Goal: Transaction & Acquisition: Subscribe to service/newsletter

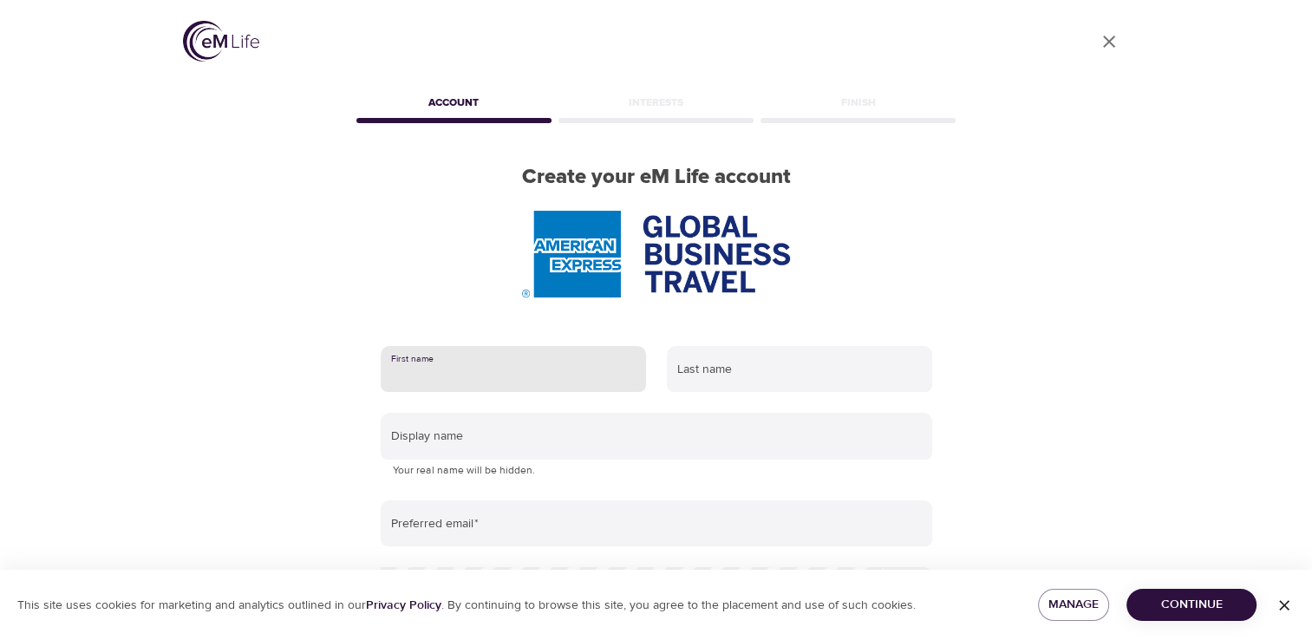
click at [461, 373] on input "text" at bounding box center [513, 369] width 265 height 47
type input "Suzy"
type input "Znidarec"
type input "[EMAIL_ADDRESS][DOMAIN_NAME]"
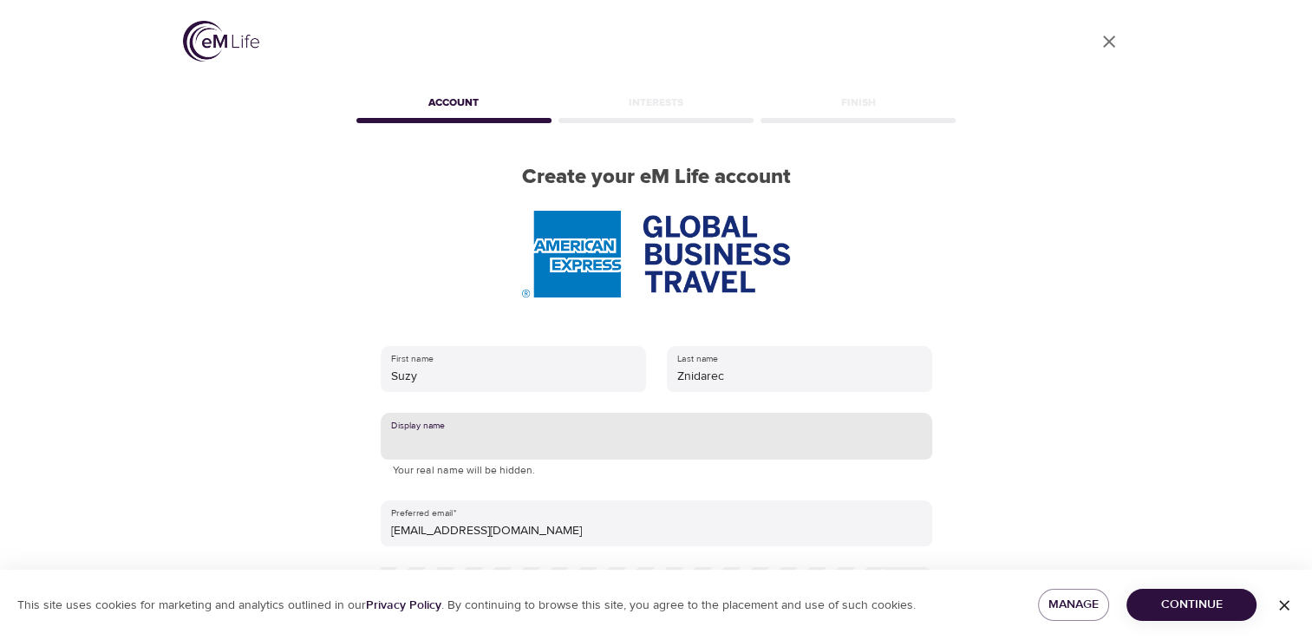
click at [557, 437] on input "text" at bounding box center [657, 436] width 552 height 47
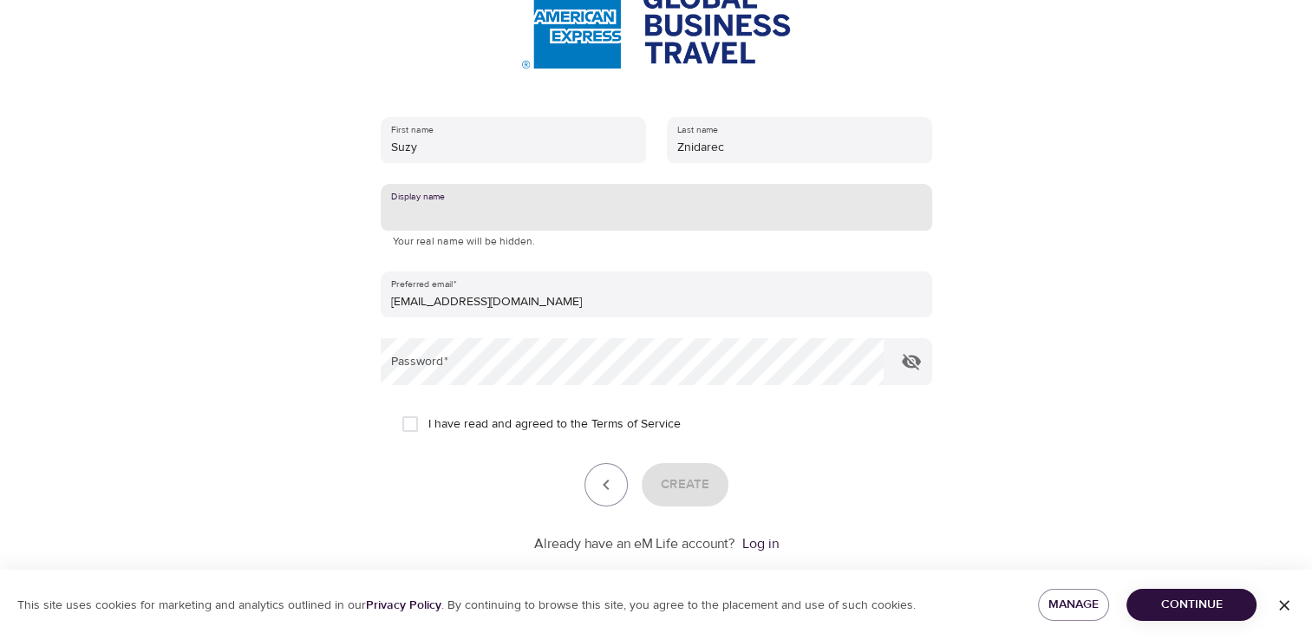
scroll to position [259, 0]
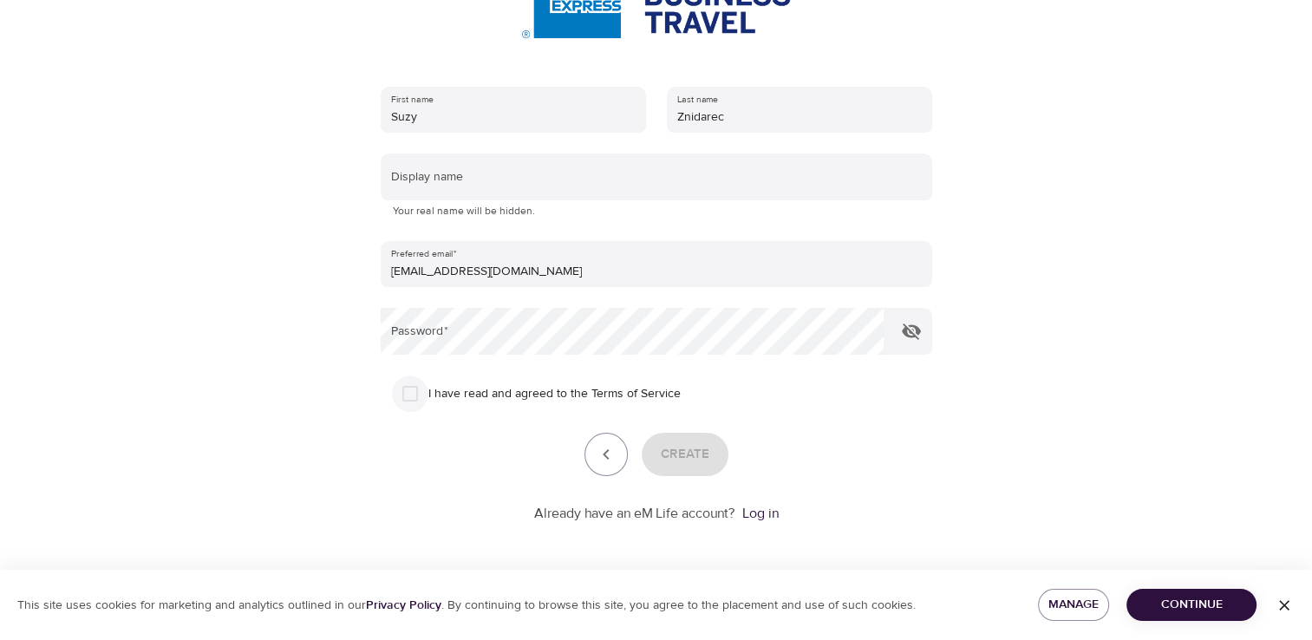
click at [408, 399] on input "I have read and agreed to the Terms of Service" at bounding box center [410, 394] width 36 height 36
checkbox input "true"
click at [681, 455] on span "Create" at bounding box center [685, 454] width 49 height 23
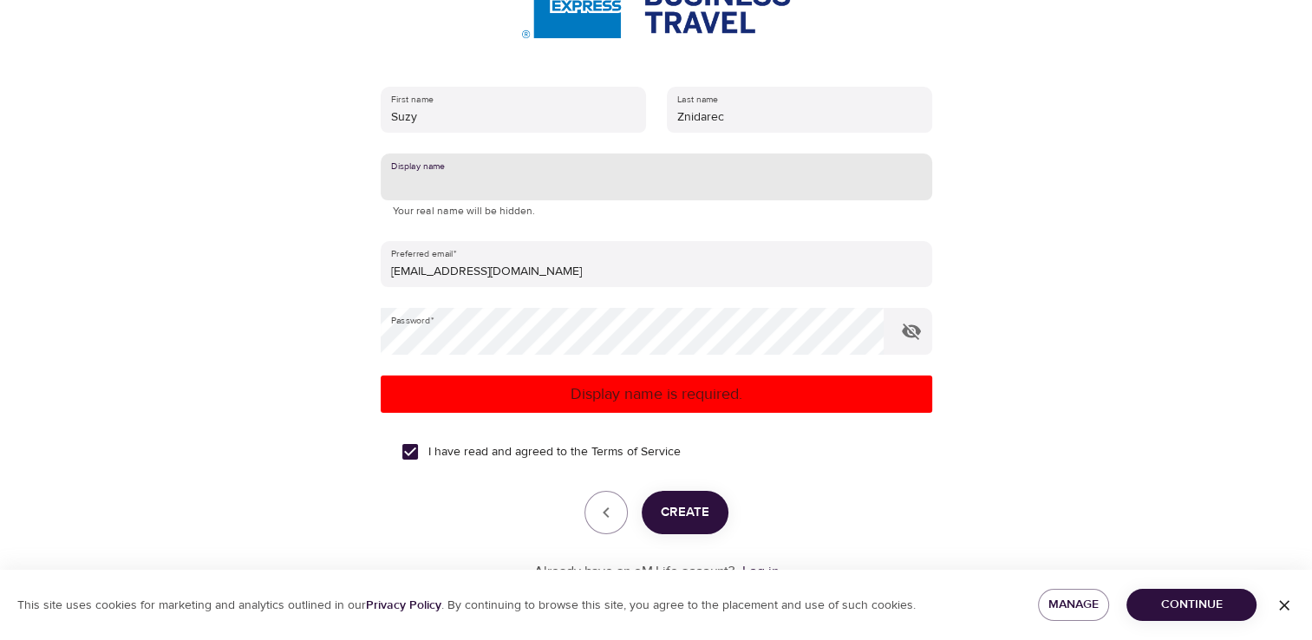
click at [455, 180] on input "text" at bounding box center [657, 177] width 552 height 47
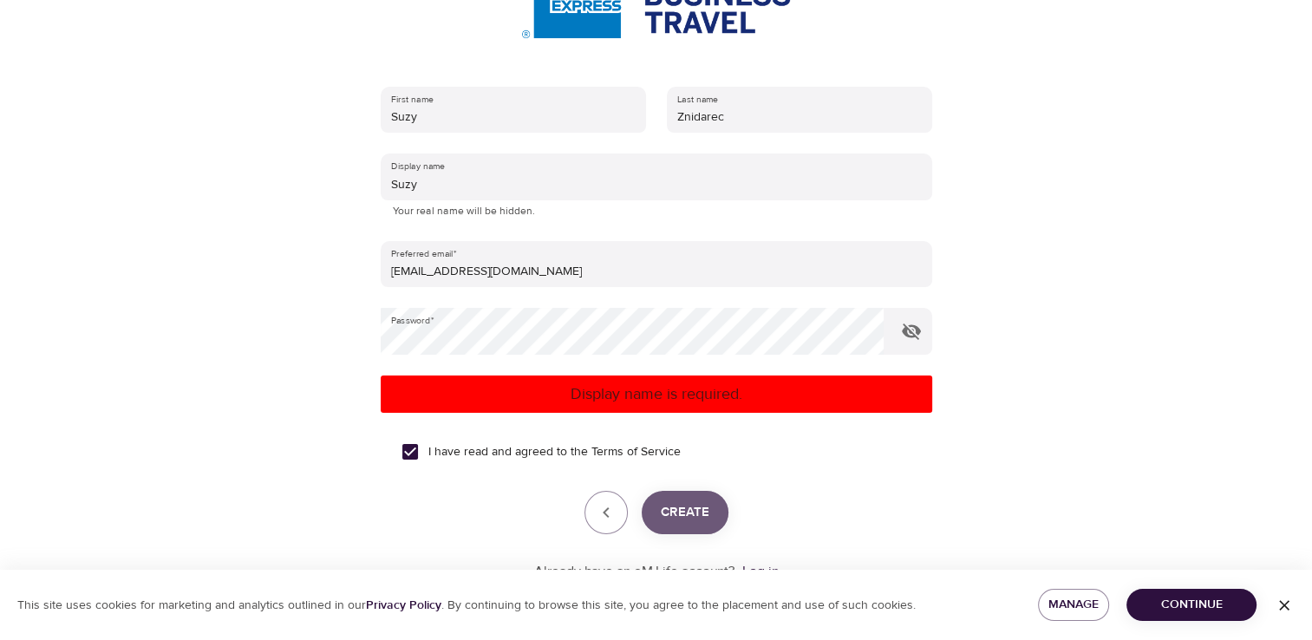
click at [690, 519] on span "Create" at bounding box center [685, 512] width 49 height 23
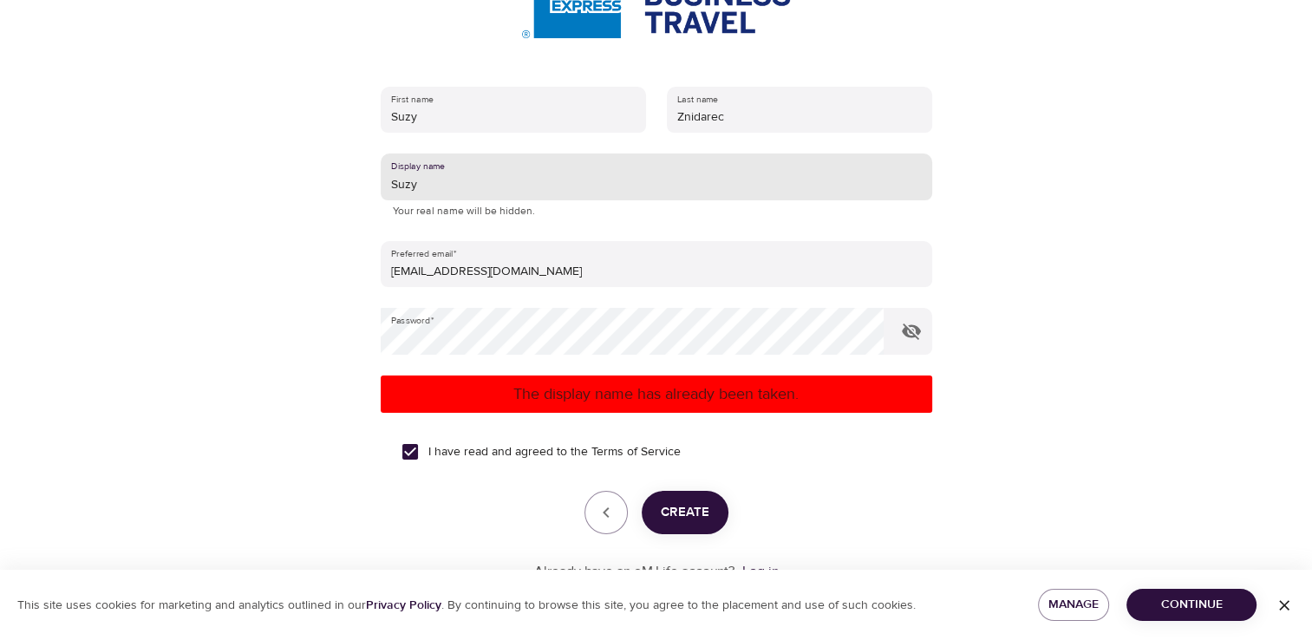
drag, startPoint x: 447, startPoint y: 182, endPoint x: 341, endPoint y: 172, distance: 106.3
click at [341, 172] on div "User Profile Account Interests Finish Create your eM Life account First name Su…" at bounding box center [656, 61] width 989 height 640
type input "Sreca"
click at [683, 514] on span "Create" at bounding box center [685, 512] width 49 height 23
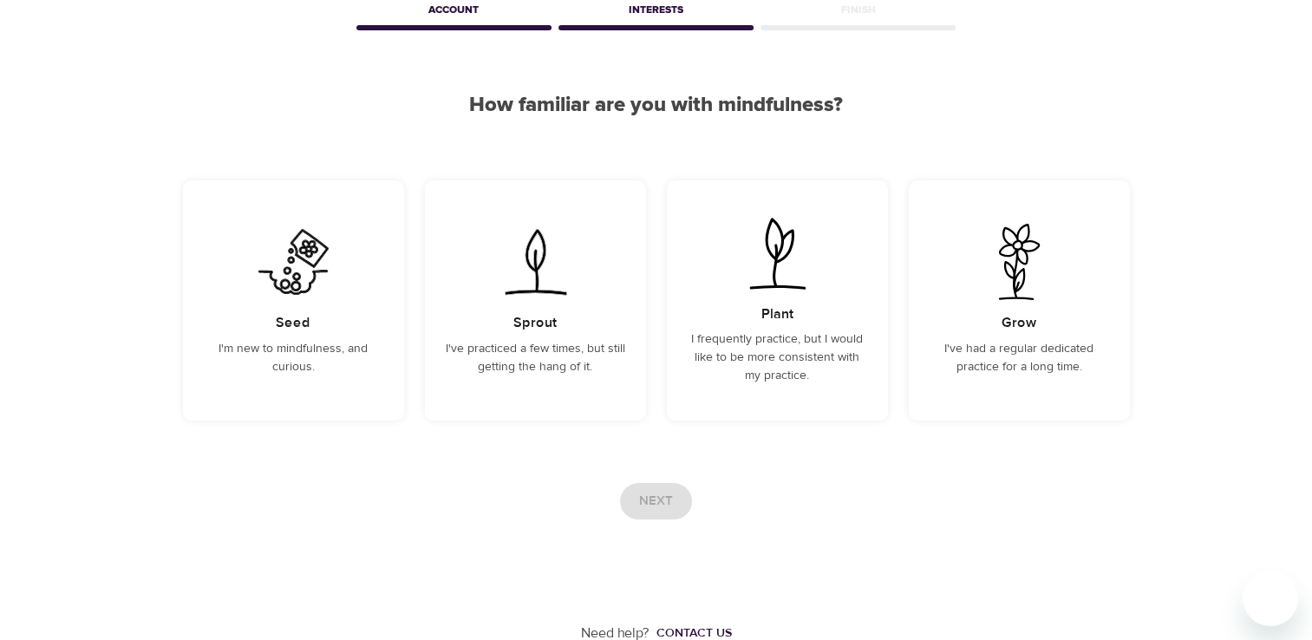
scroll to position [95, 0]
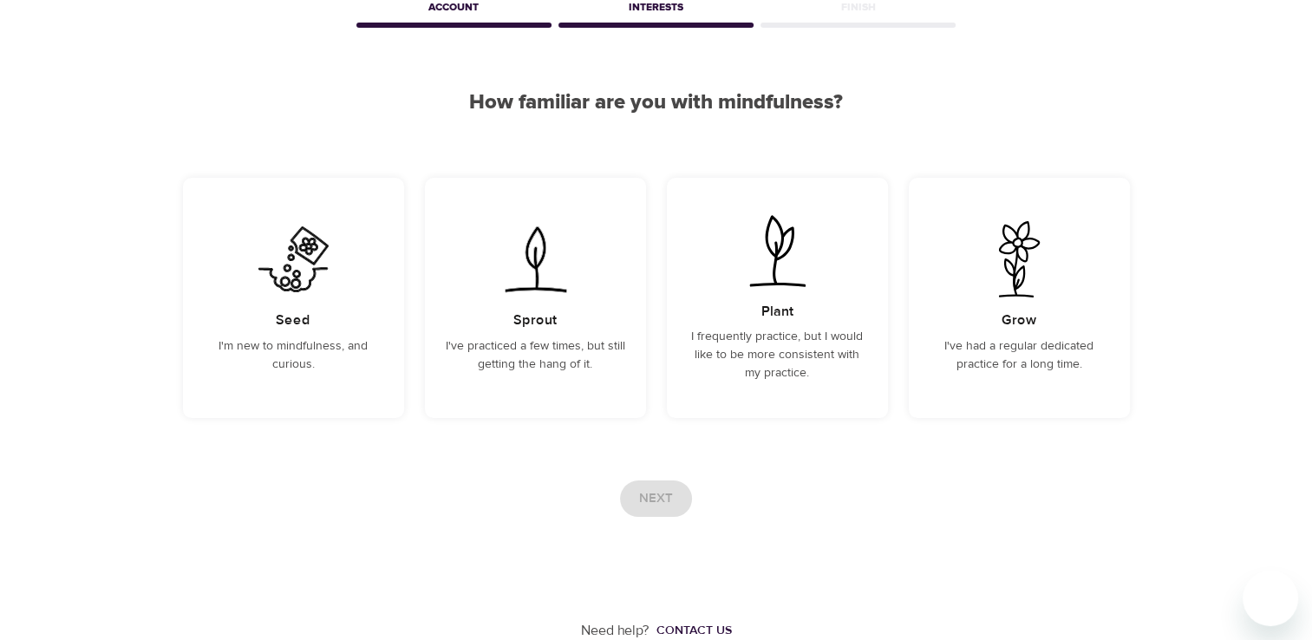
click at [657, 500] on div "Next" at bounding box center [656, 499] width 947 height 36
click at [560, 366] on p "I've practiced a few times, but still getting the hang of it." at bounding box center [536, 355] width 180 height 36
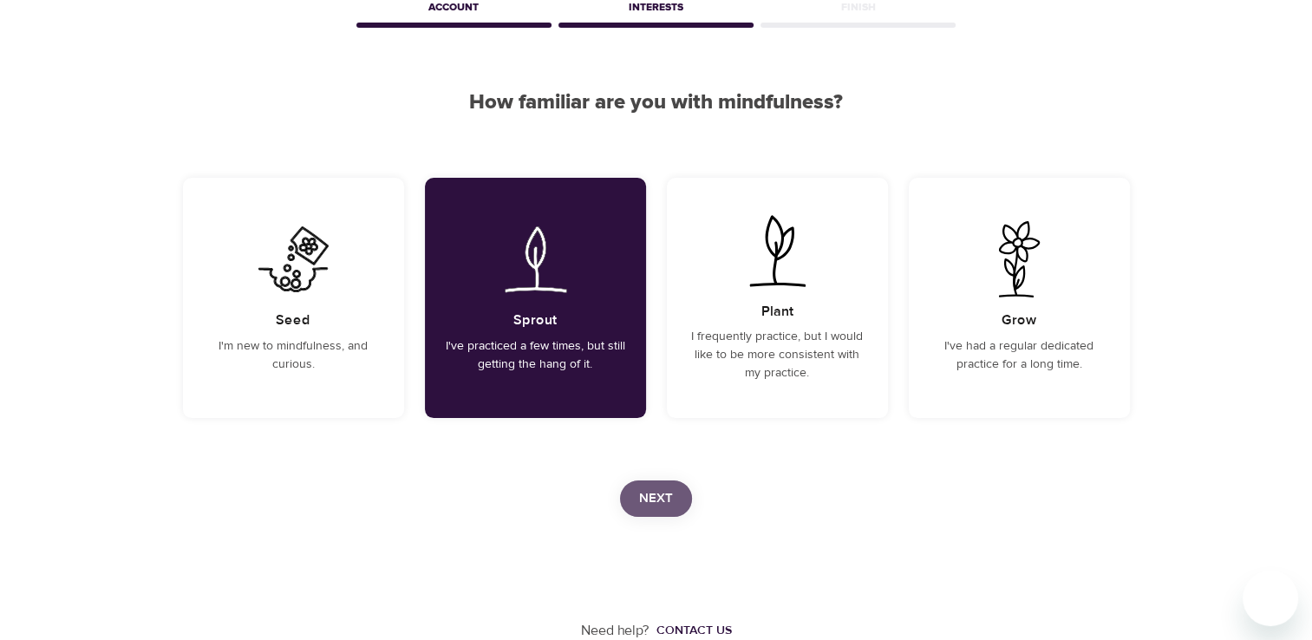
click at [651, 512] on button "Next" at bounding box center [656, 499] width 72 height 36
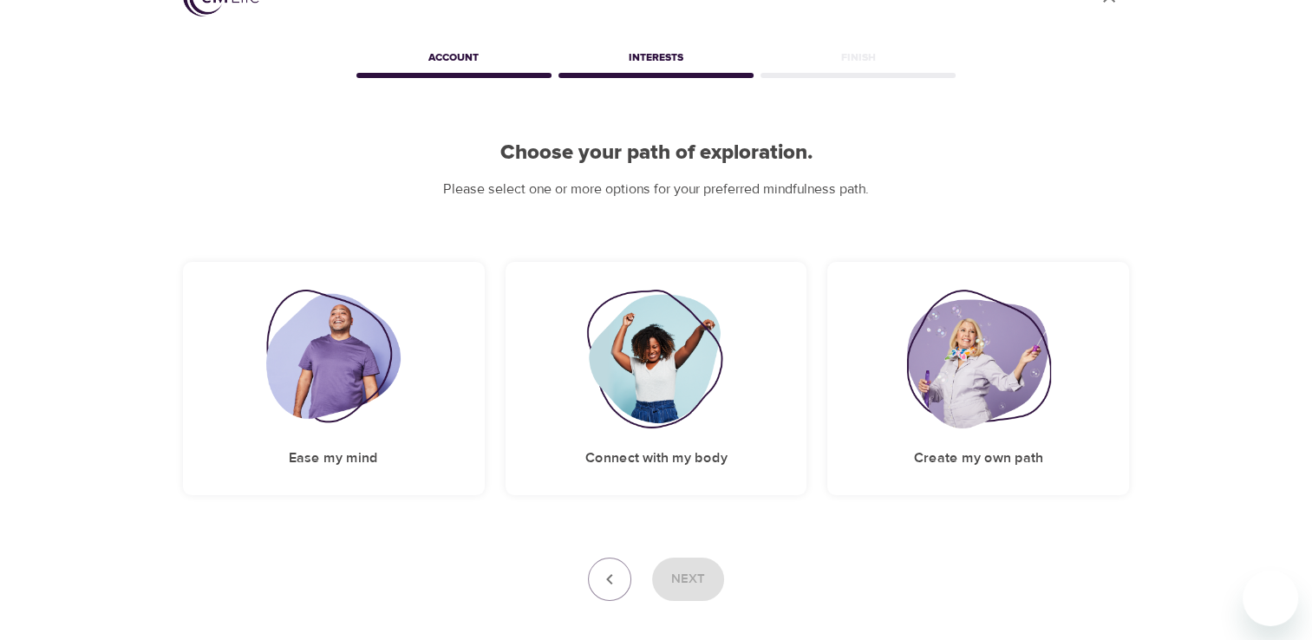
scroll to position [128, 0]
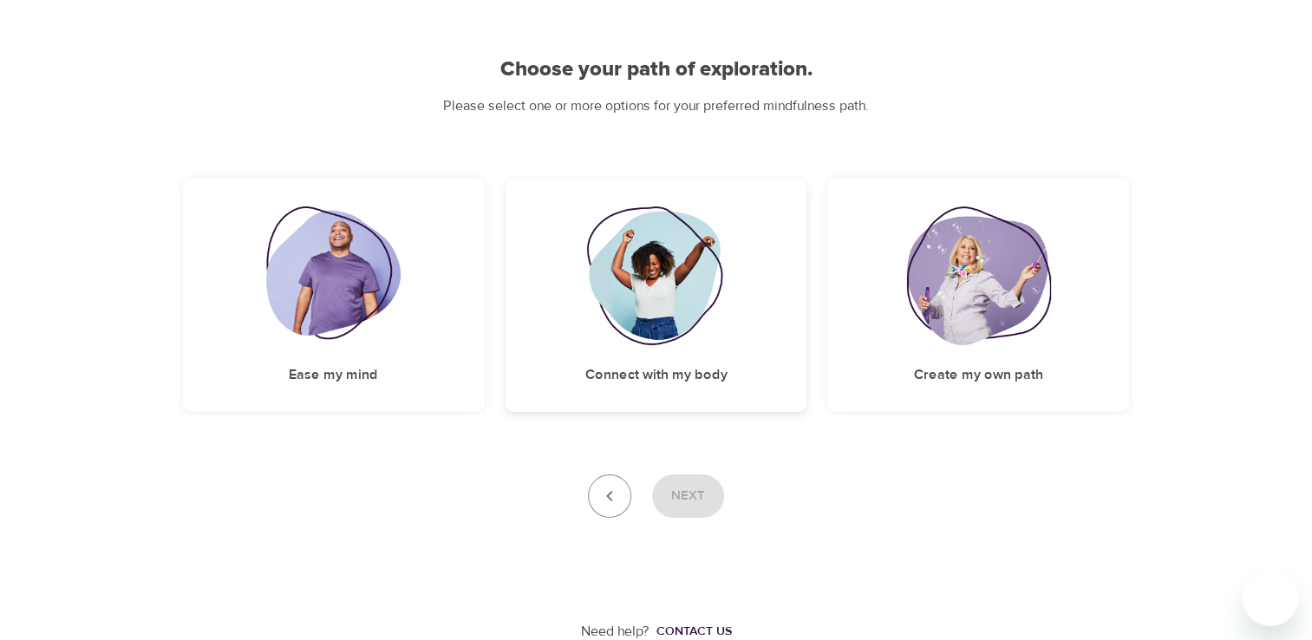
click at [638, 377] on h5 "Connect with my body" at bounding box center [656, 375] width 142 height 18
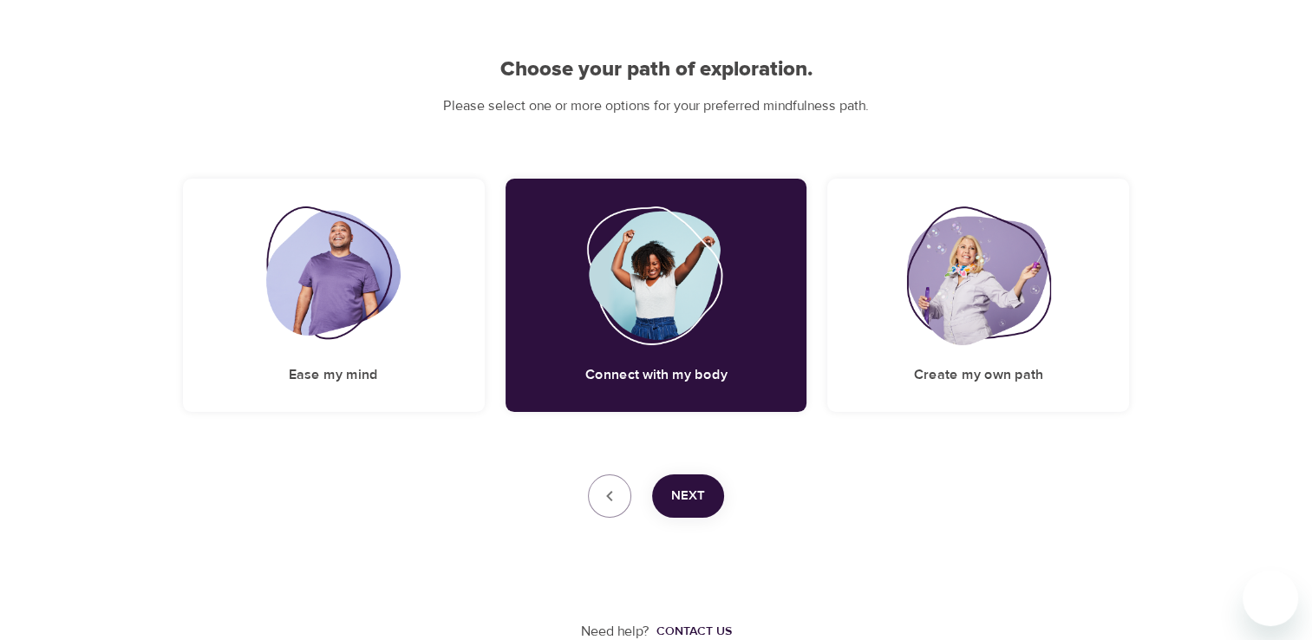
click at [707, 500] on button "Next" at bounding box center [688, 495] width 72 height 43
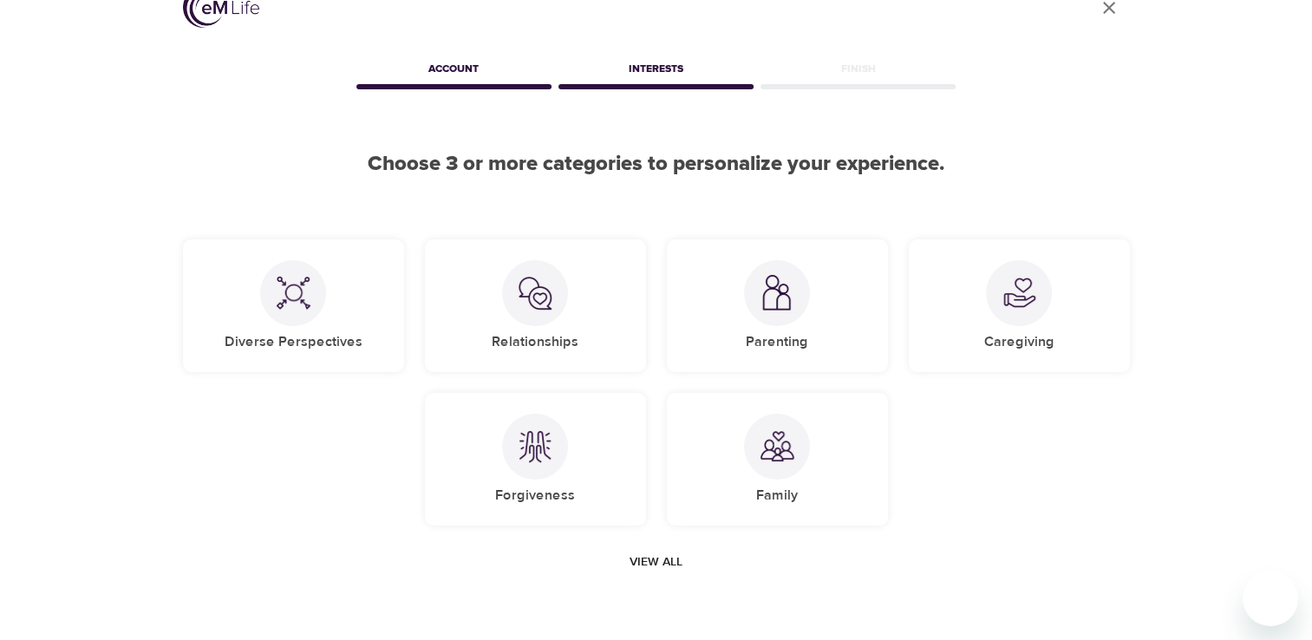
scroll to position [27, 0]
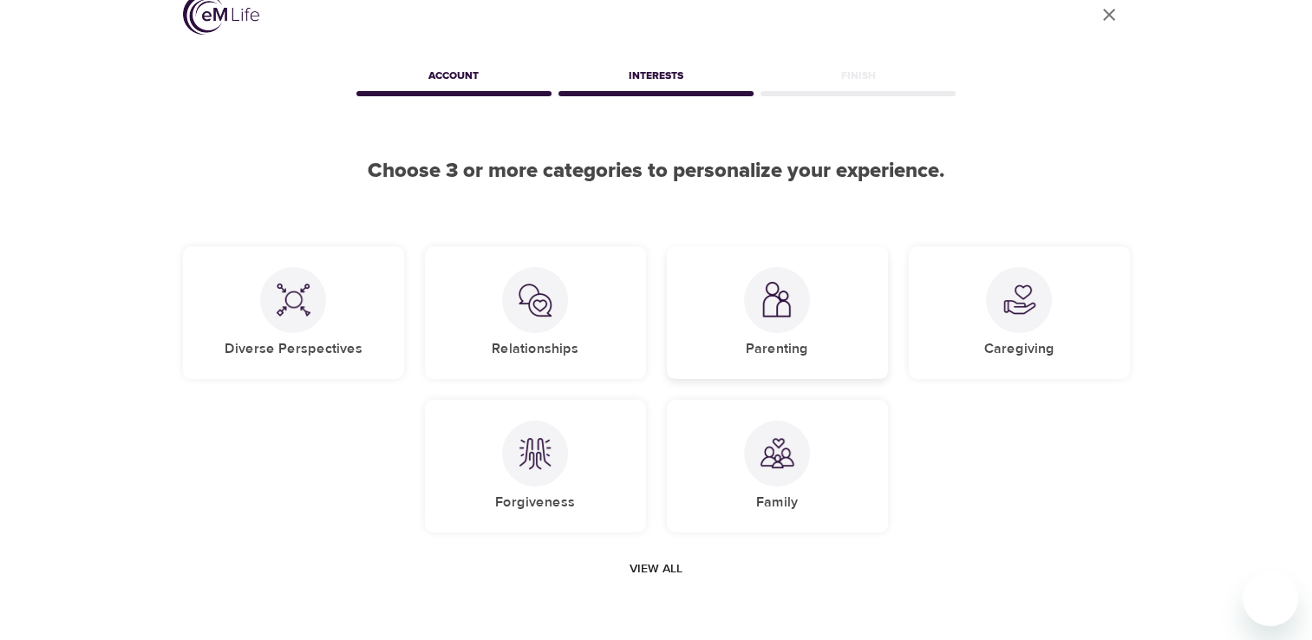
click at [771, 322] on div at bounding box center [777, 300] width 66 height 66
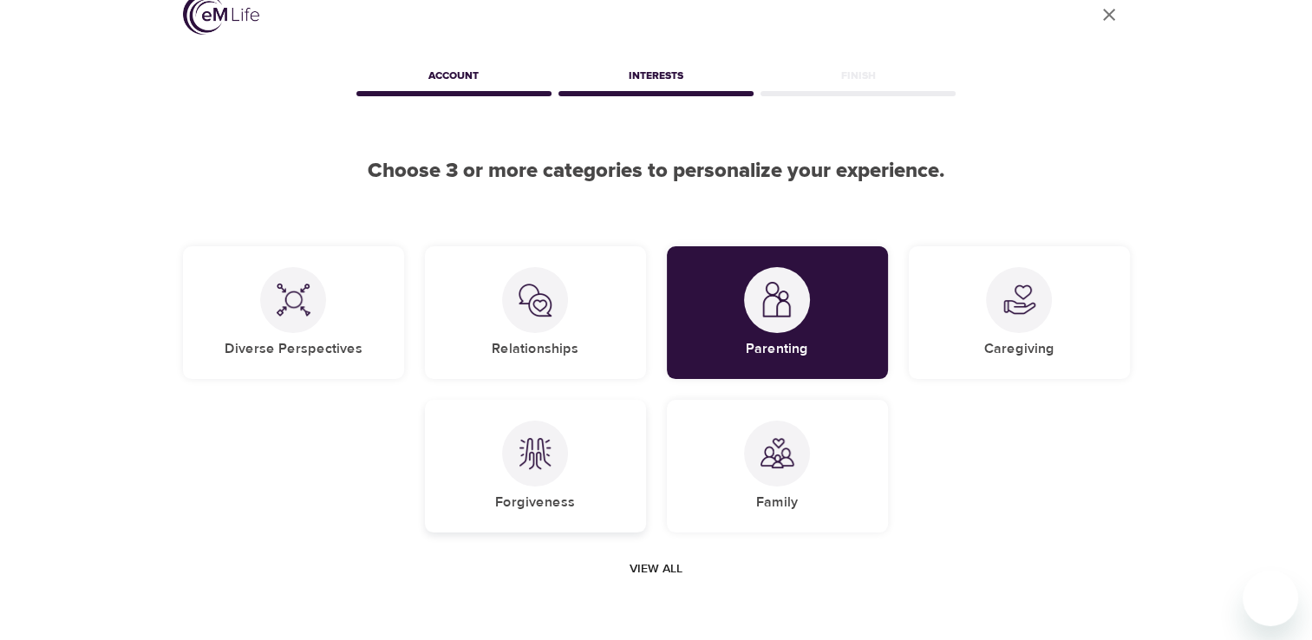
scroll to position [114, 0]
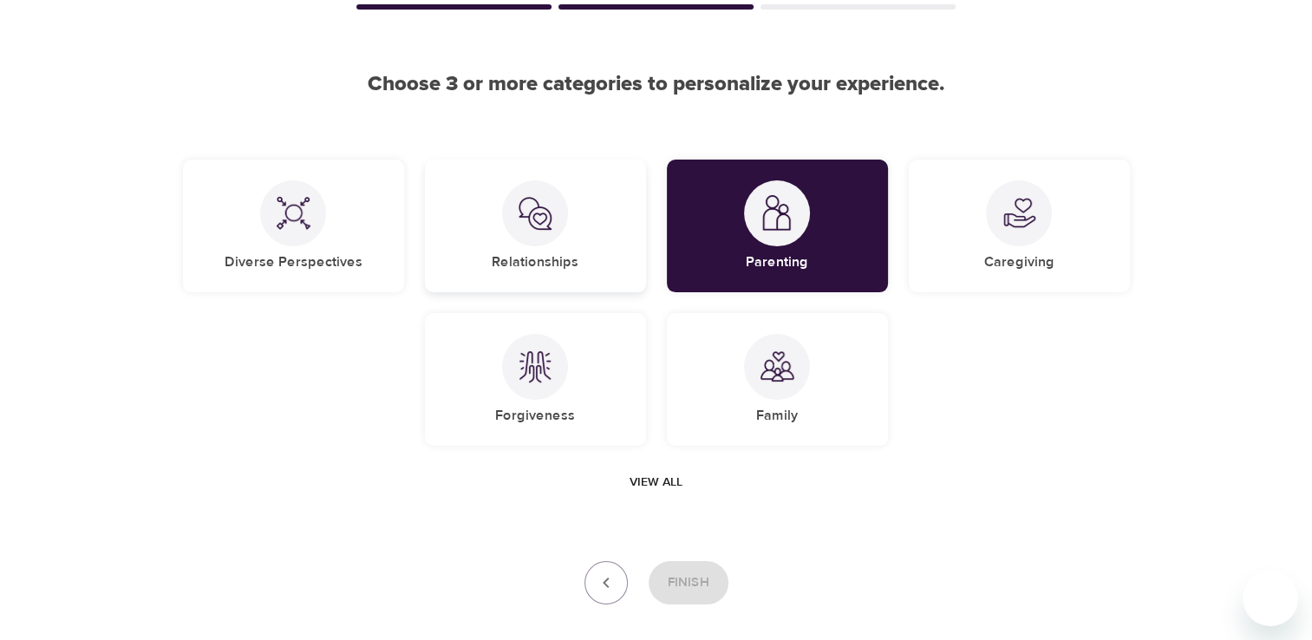
click at [537, 213] on img at bounding box center [535, 213] width 35 height 35
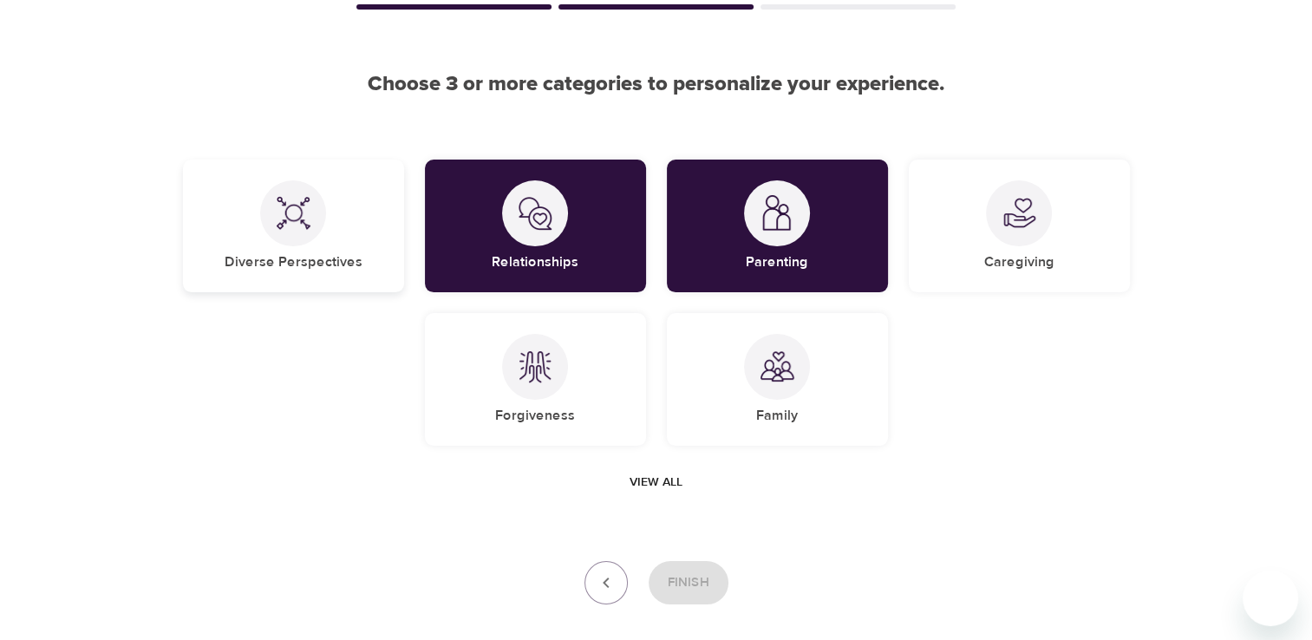
click at [281, 203] on img at bounding box center [293, 213] width 35 height 35
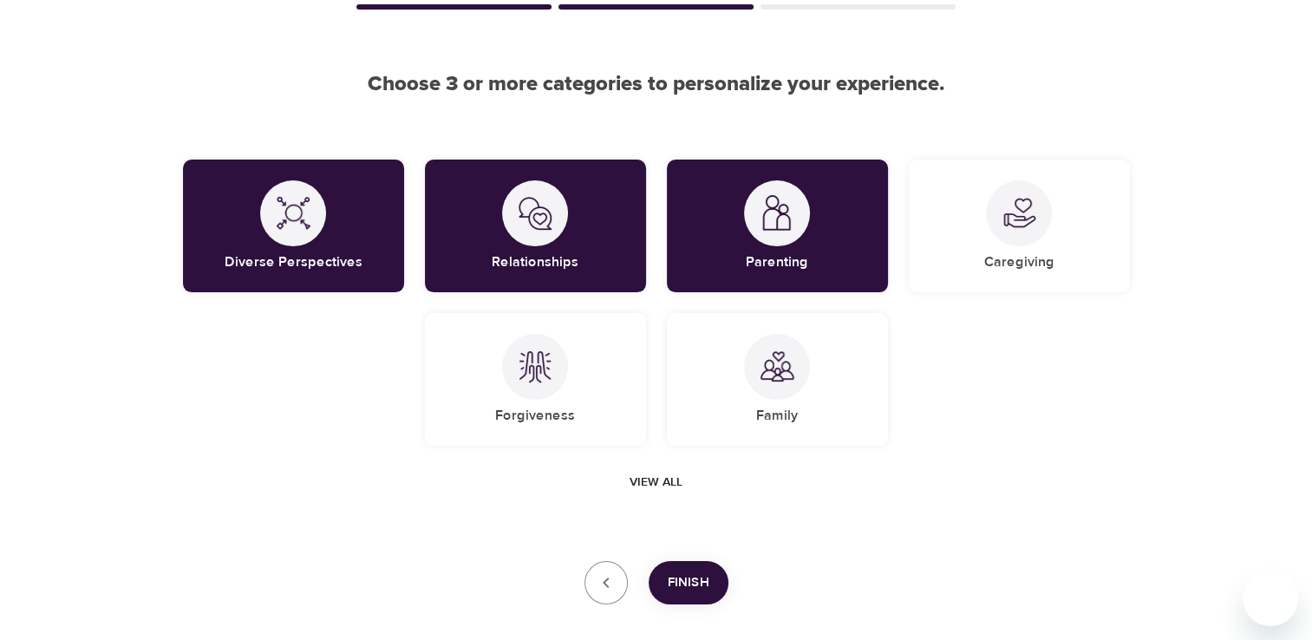
click at [686, 591] on span "Finish" at bounding box center [689, 583] width 42 height 23
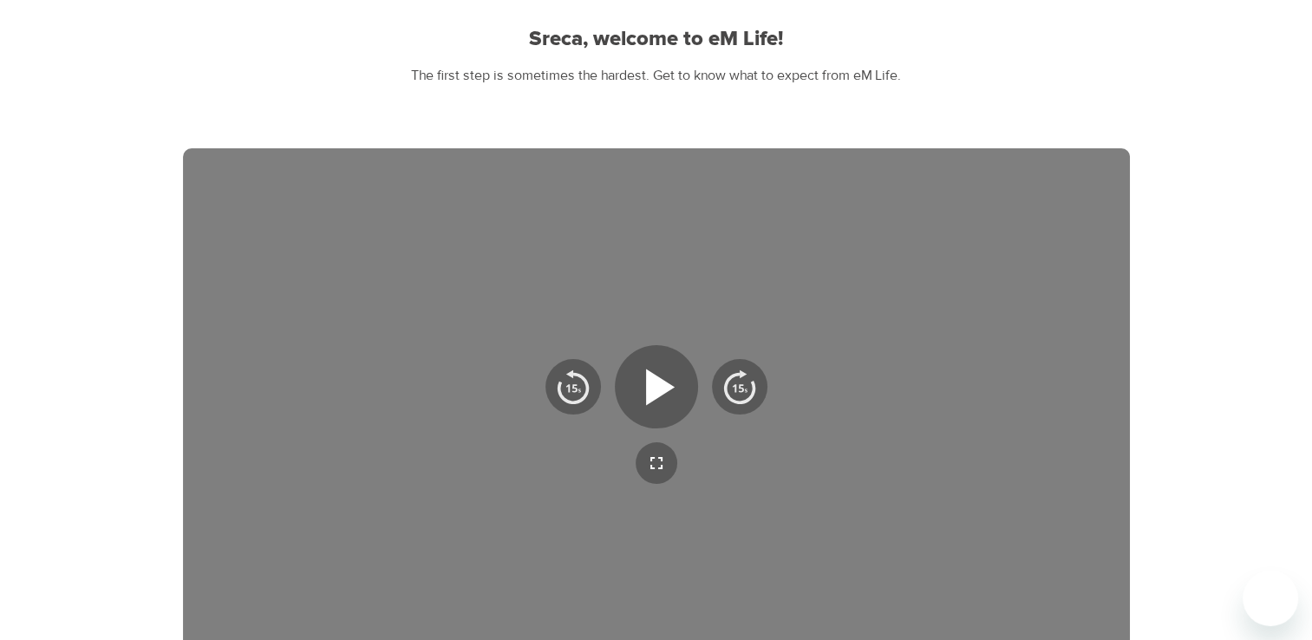
scroll to position [200, 0]
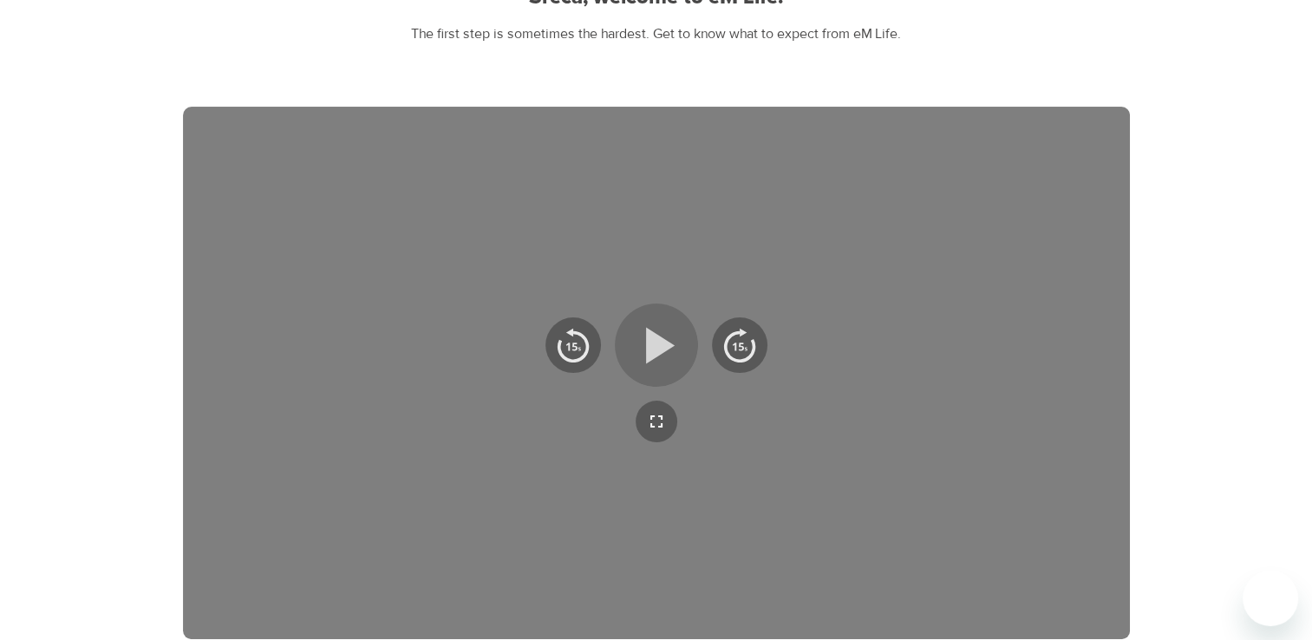
click at [657, 350] on icon "button" at bounding box center [660, 345] width 29 height 36
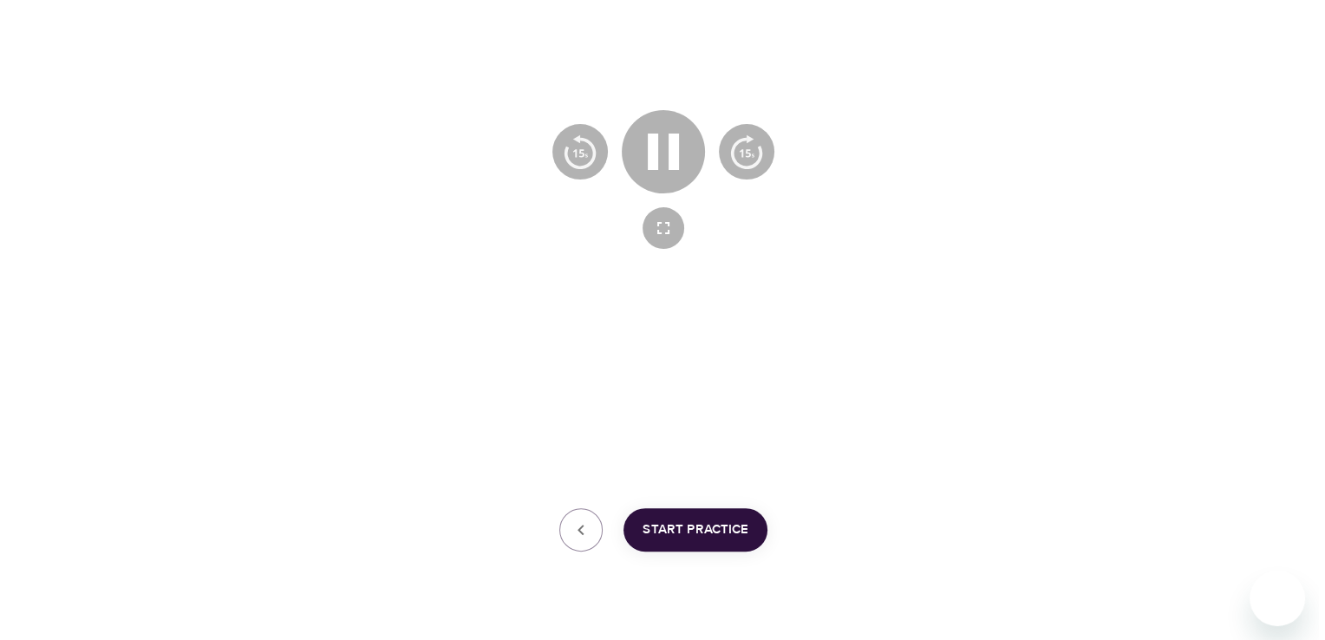
scroll to position [428, 0]
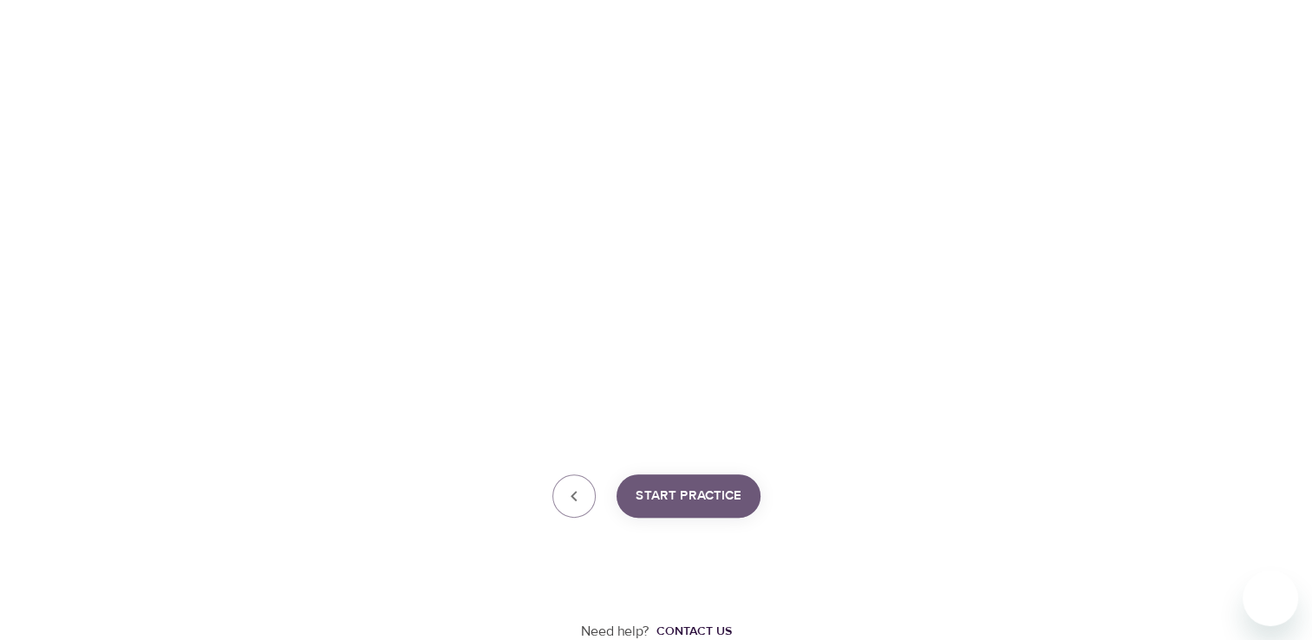
click at [705, 497] on span "Start Practice" at bounding box center [689, 496] width 106 height 23
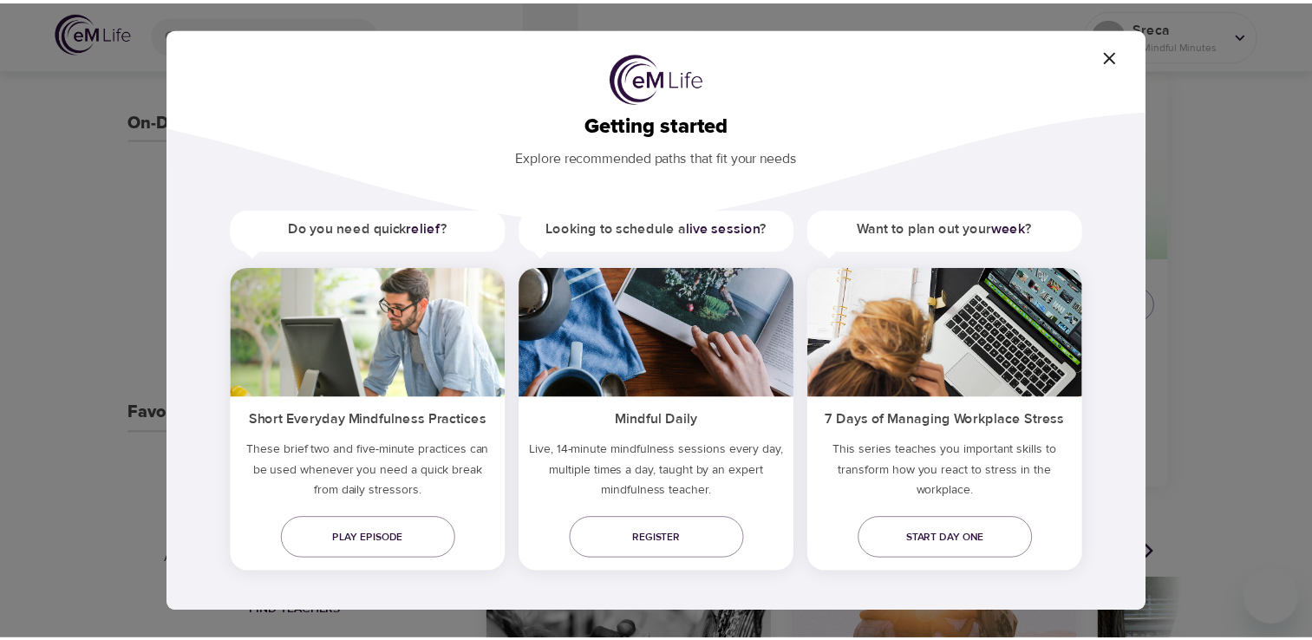
scroll to position [23, 0]
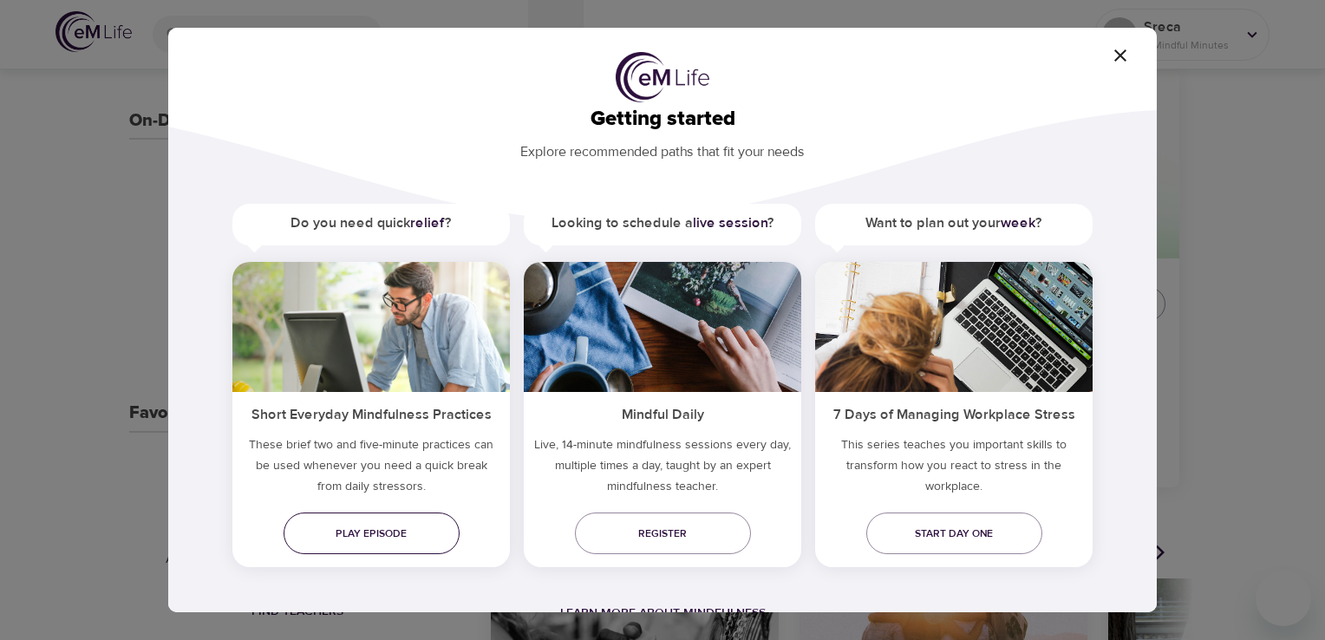
click at [383, 532] on span "Play episode" at bounding box center [372, 534] width 148 height 18
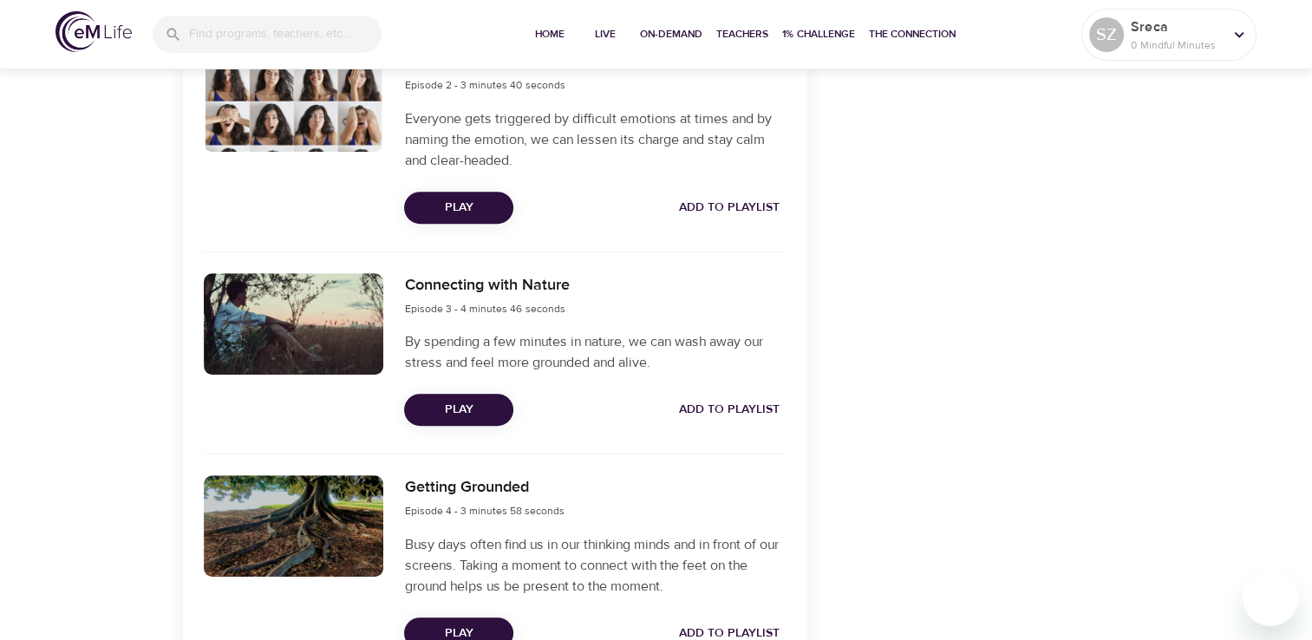
scroll to position [954, 0]
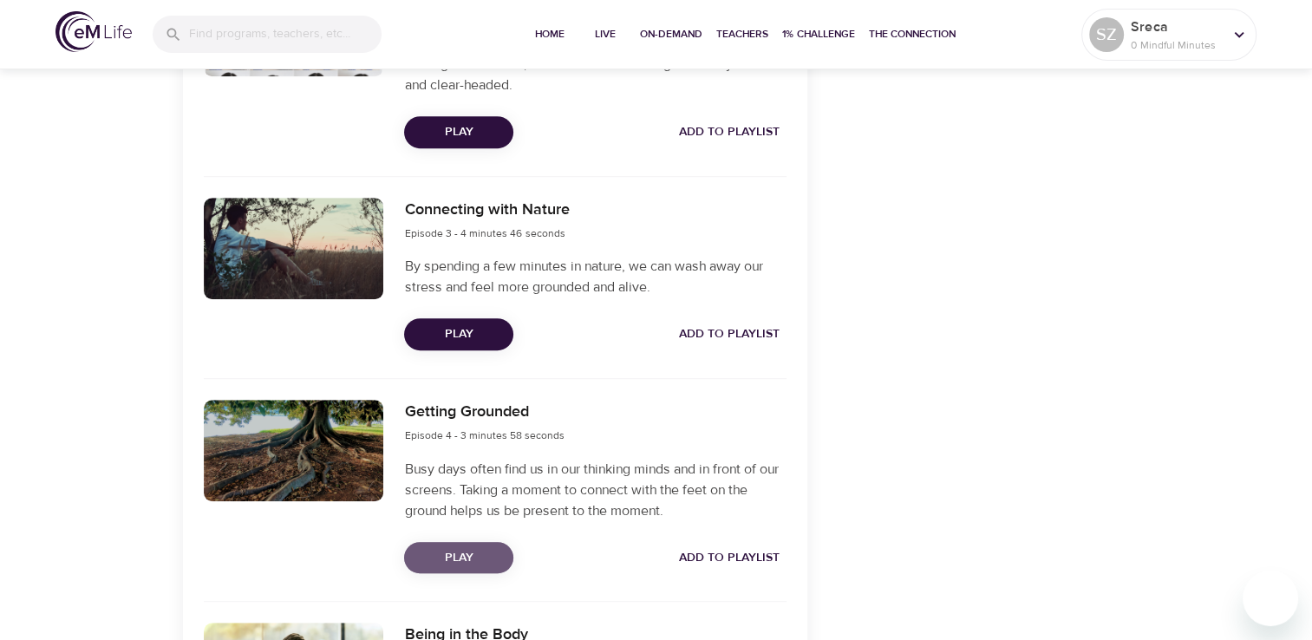
click at [468, 559] on span "Play" at bounding box center [459, 558] width 82 height 22
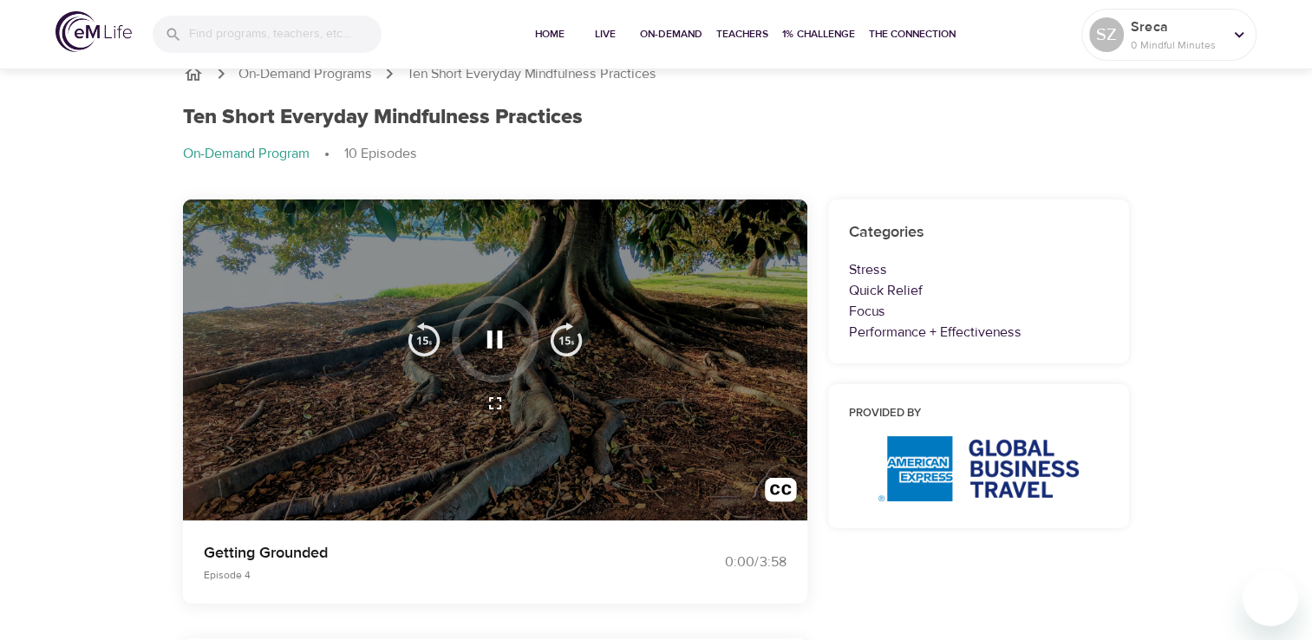
scroll to position [0, 0]
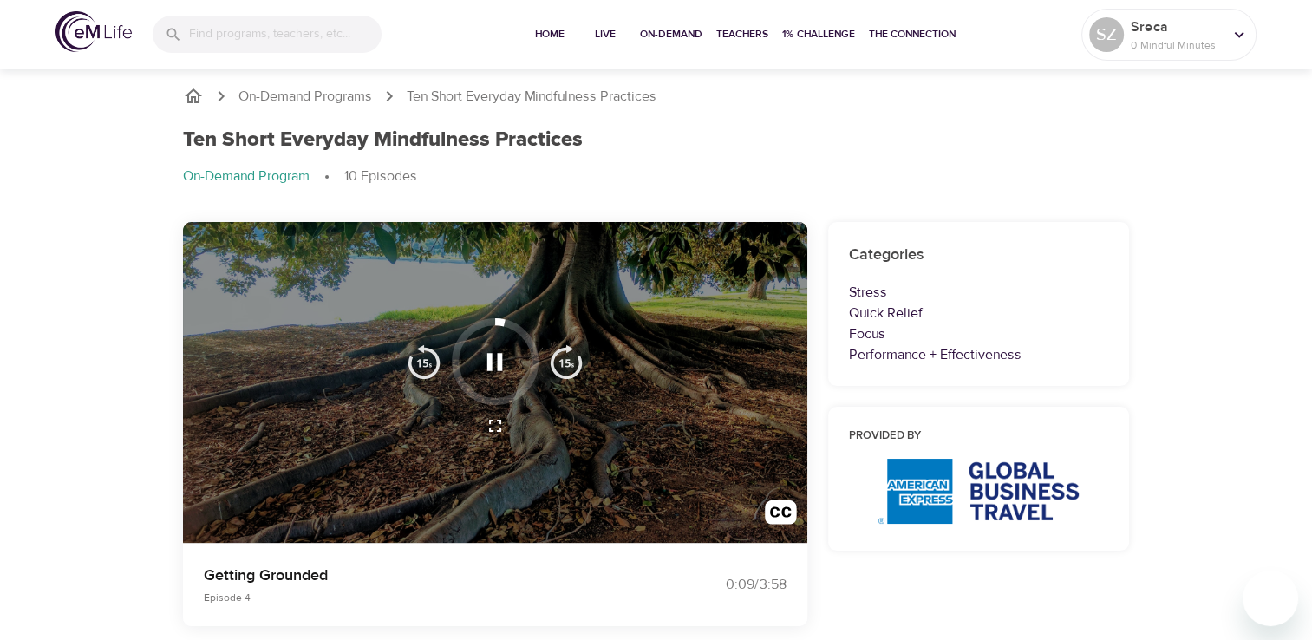
click at [689, 601] on div "0:09 / 3:58" at bounding box center [721, 585] width 151 height 41
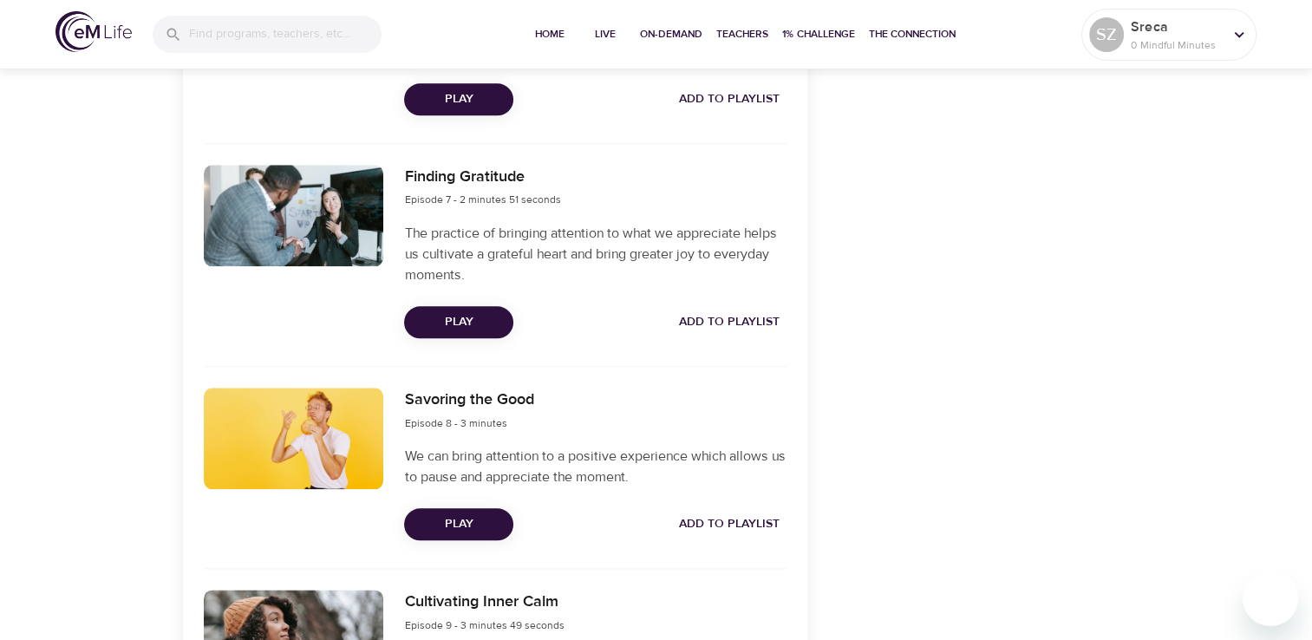
scroll to position [1908, 0]
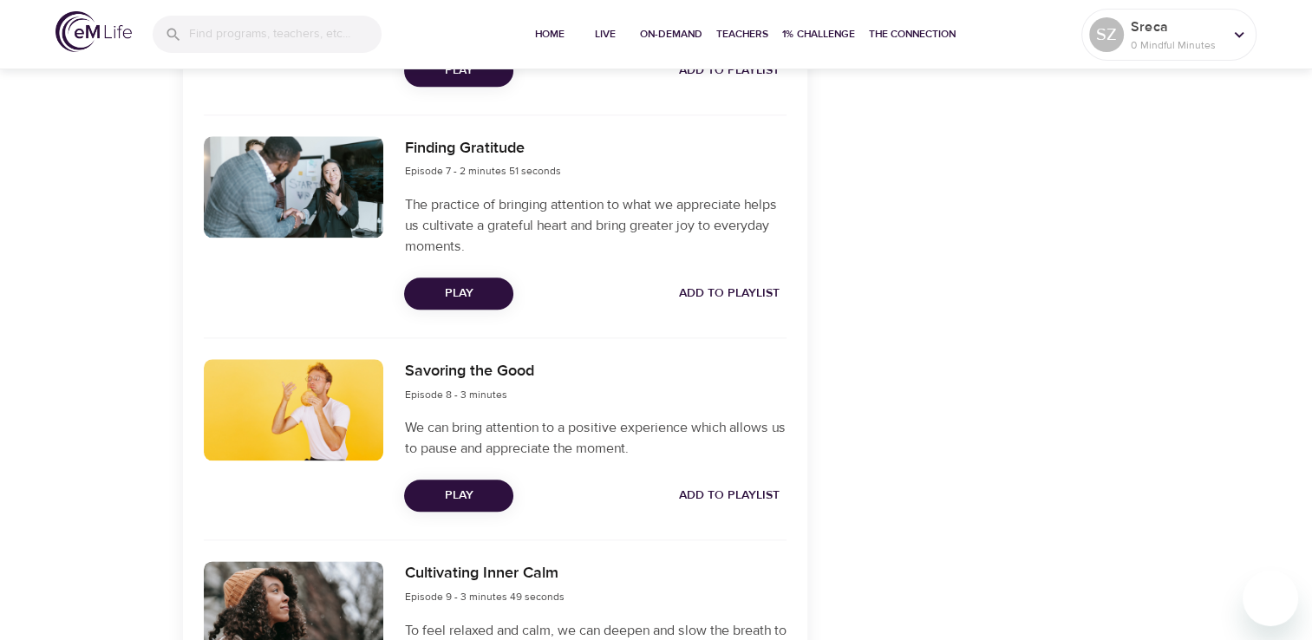
click at [462, 500] on span "Play" at bounding box center [459, 496] width 82 height 22
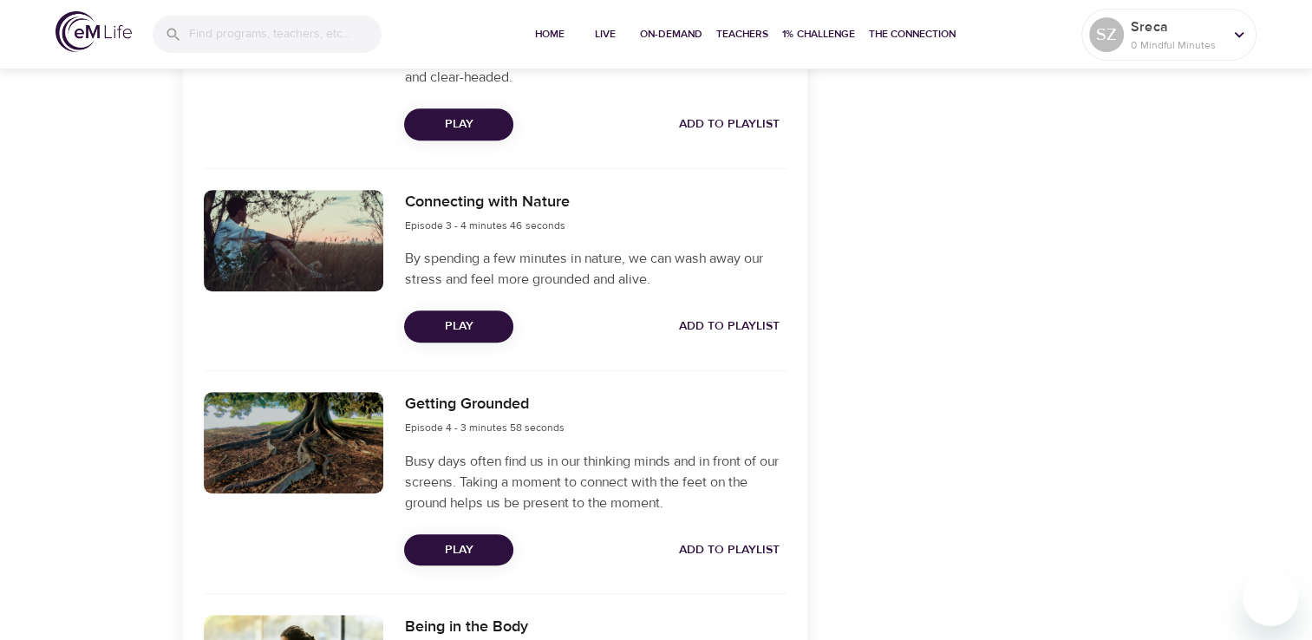
scroll to position [1041, 0]
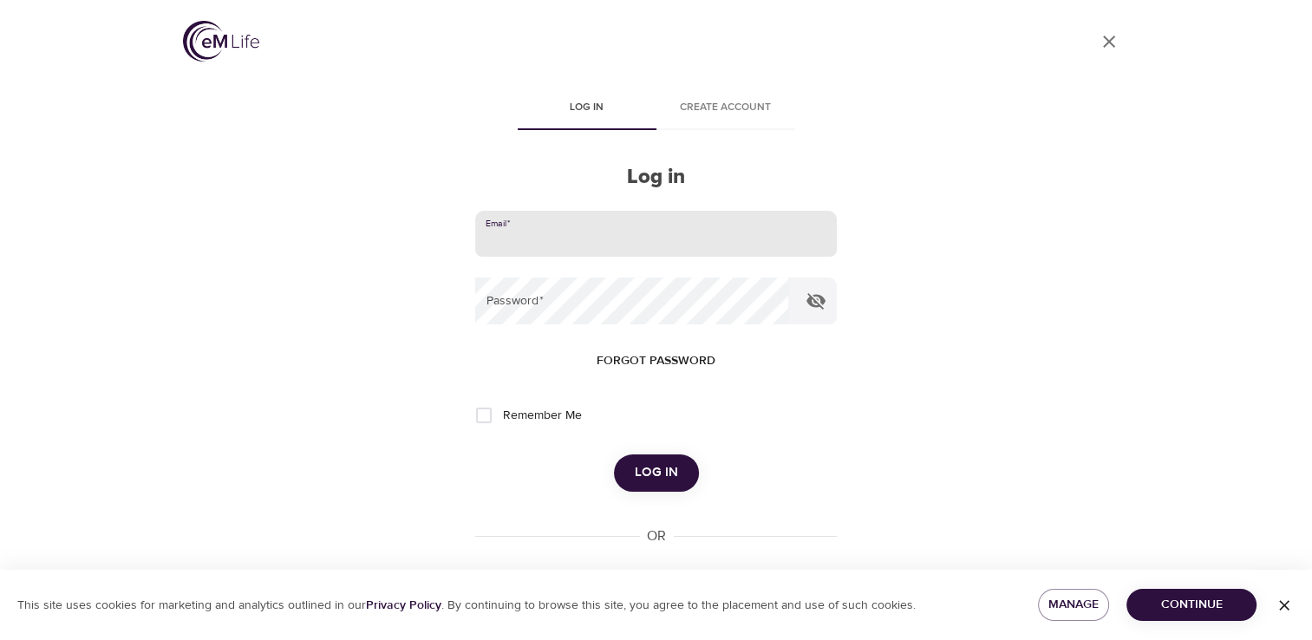
click at [557, 240] on input "email" at bounding box center [655, 234] width 361 height 47
type input "[EMAIL_ADDRESS][DOMAIN_NAME]"
click at [614, 455] on button "Log in" at bounding box center [656, 473] width 85 height 36
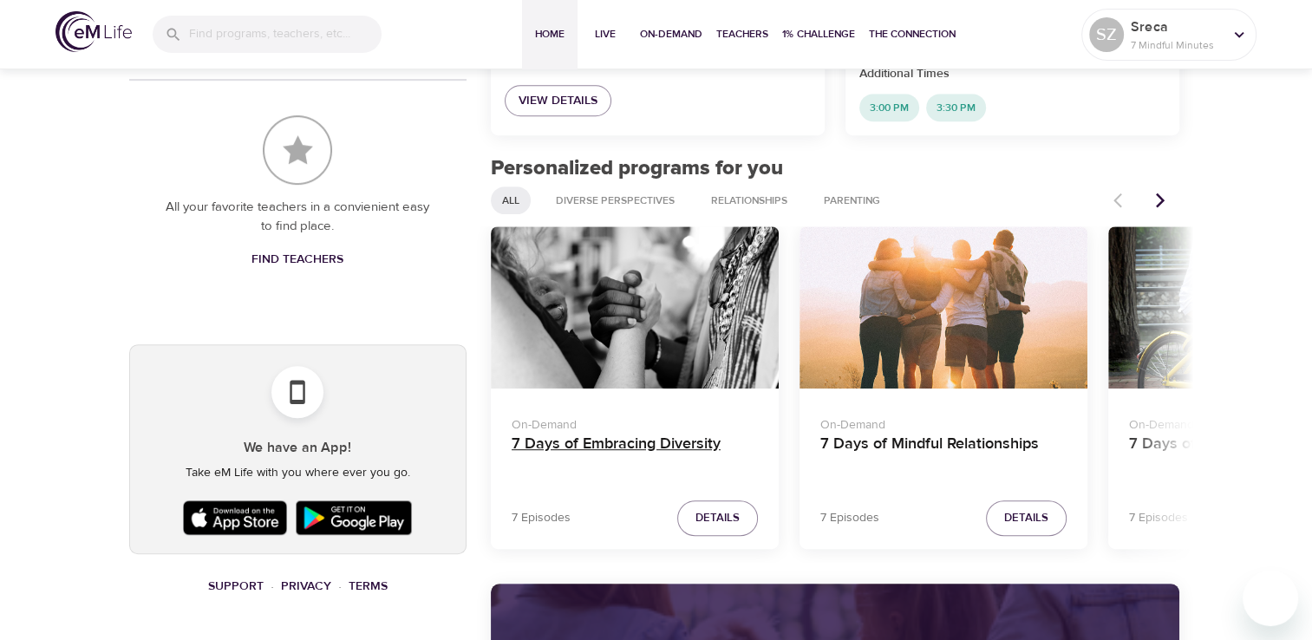
scroll to position [781, 0]
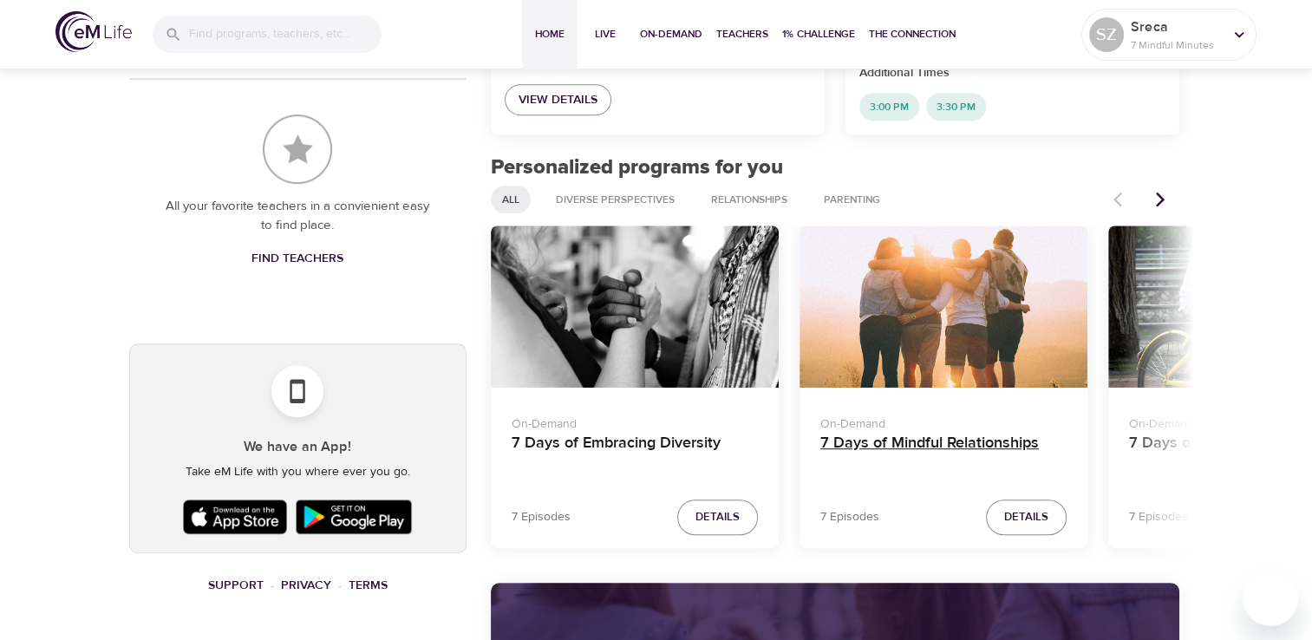
click at [877, 439] on h4 "7 Days of Mindful Relationships" at bounding box center [944, 455] width 246 height 42
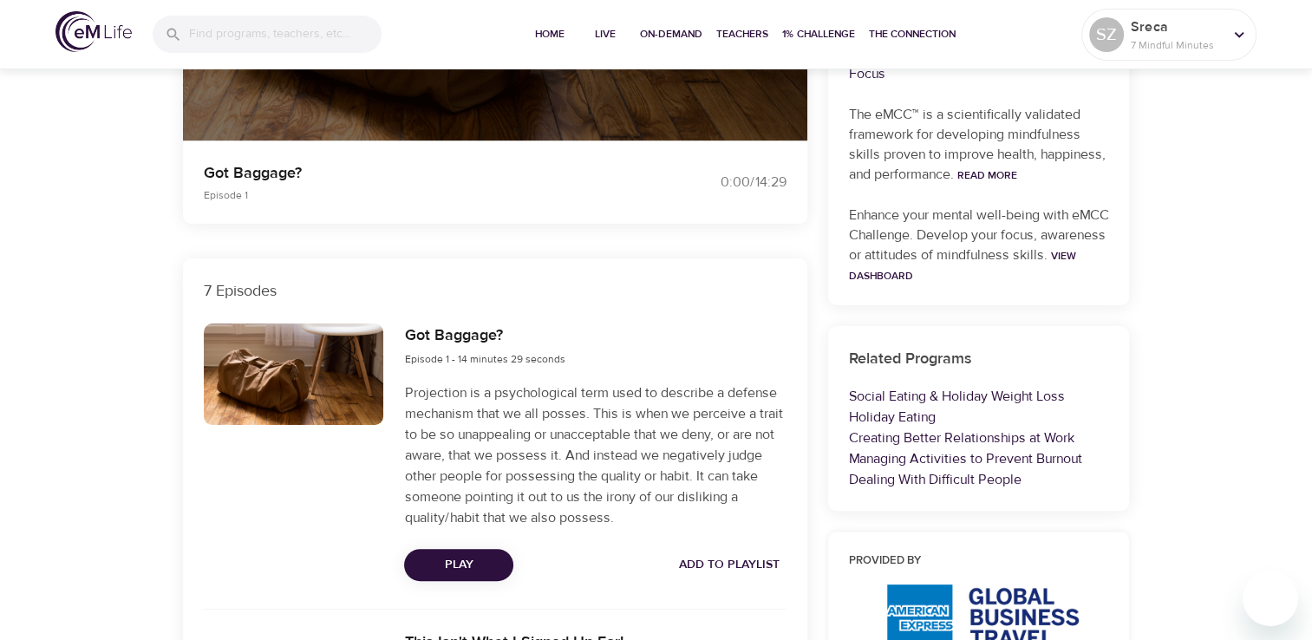
scroll to position [434, 0]
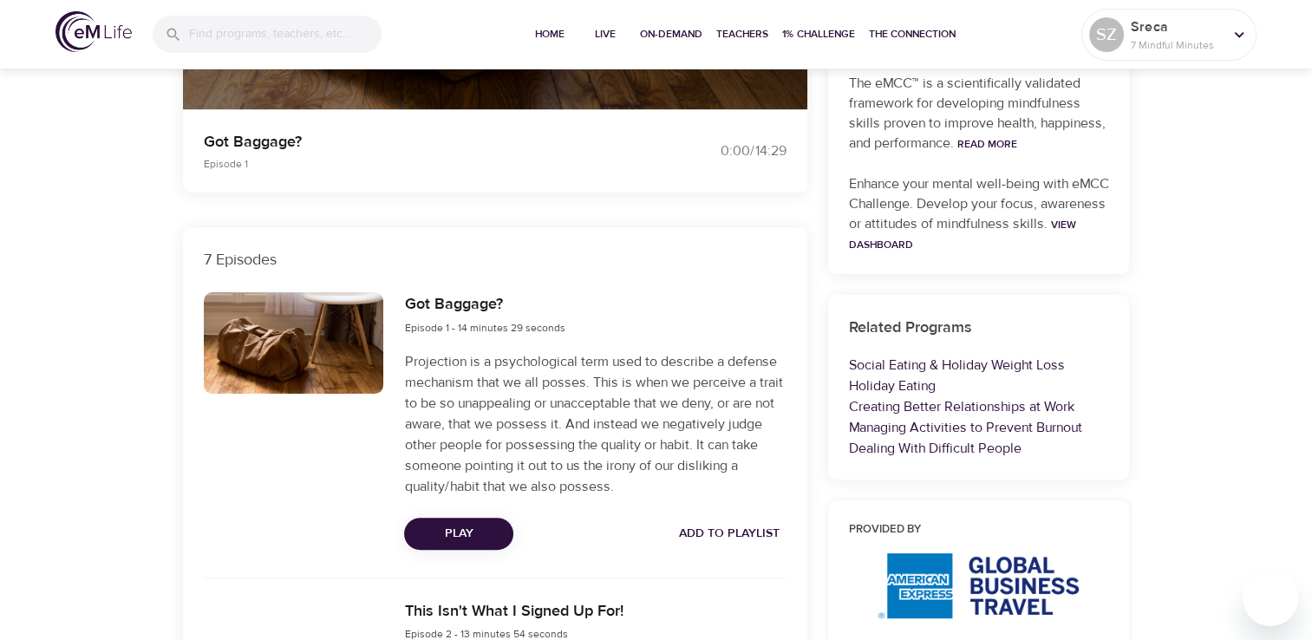
click at [472, 551] on div "Got Baggage? Episode 1 - 14 minutes 29 seconds Projection is a psychological te…" at bounding box center [595, 421] width 402 height 278
click at [470, 539] on span "Play" at bounding box center [459, 534] width 82 height 22
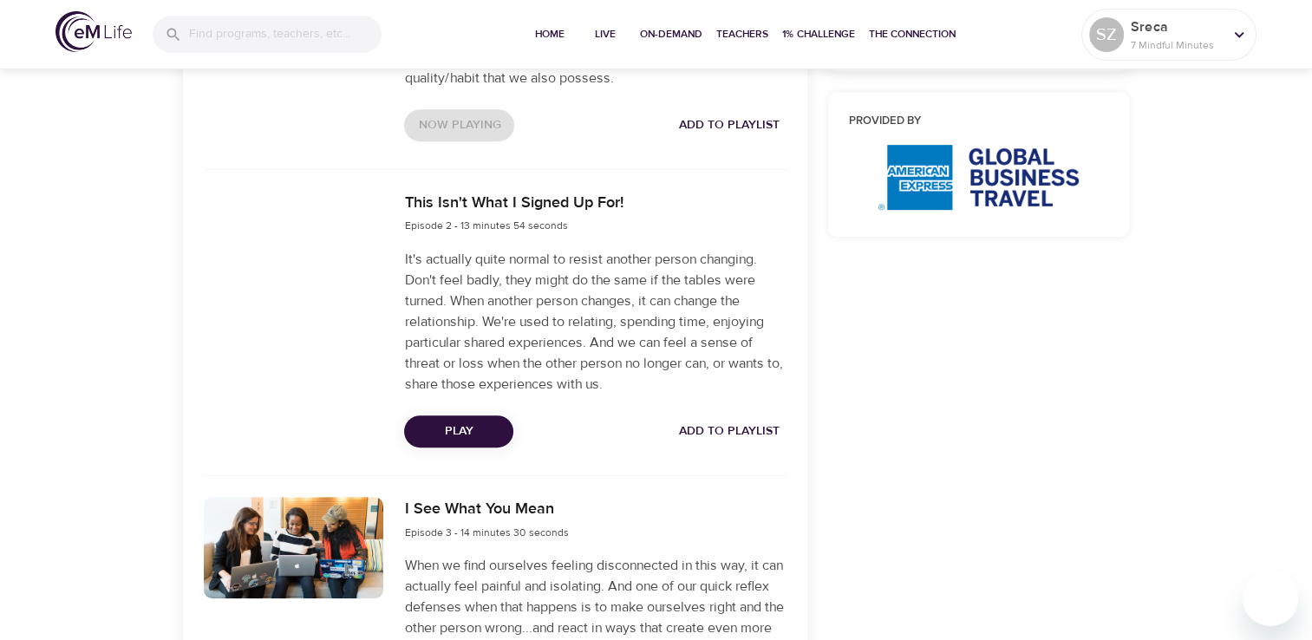
scroll to position [781, 0]
